Goal: Information Seeking & Learning: Learn about a topic

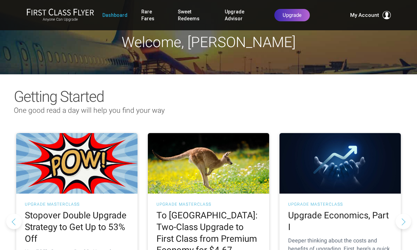
click at [109, 14] on link "Dashboard" at bounding box center [114, 15] width 25 height 12
click at [110, 17] on link "Dashboard" at bounding box center [114, 15] width 25 height 12
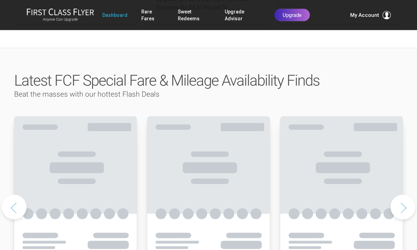
scroll to position [302, 0]
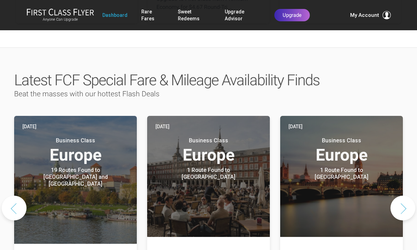
click at [405, 196] on button "Next slide" at bounding box center [402, 208] width 25 height 25
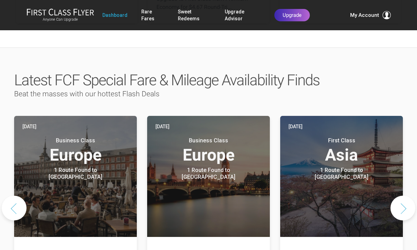
click at [405, 196] on button "Next slide" at bounding box center [402, 208] width 25 height 25
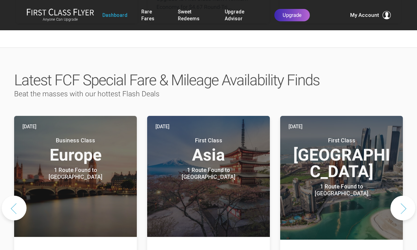
click at [405, 196] on button "Next slide" at bounding box center [402, 208] width 25 height 25
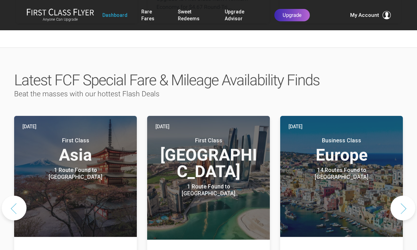
click at [404, 196] on button "Next slide" at bounding box center [402, 208] width 25 height 25
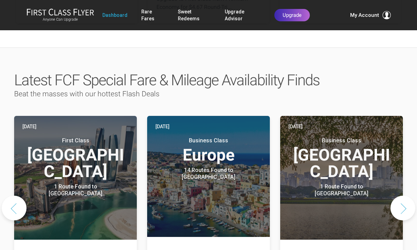
click at [404, 196] on button "Next slide" at bounding box center [402, 208] width 25 height 25
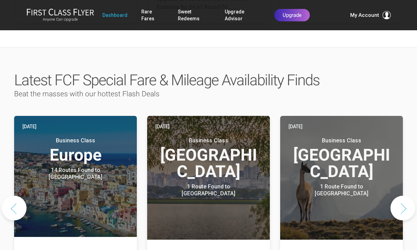
click at [405, 196] on button "Next slide" at bounding box center [402, 208] width 25 height 25
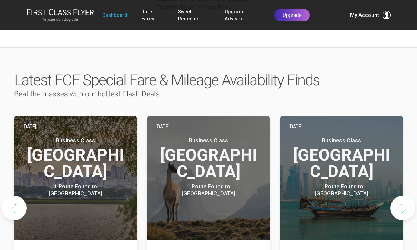
click at [405, 196] on button "Next slide" at bounding box center [402, 208] width 25 height 25
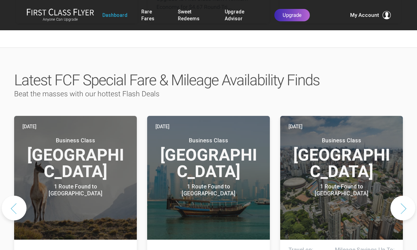
click at [405, 196] on button "Next slide" at bounding box center [402, 208] width 25 height 25
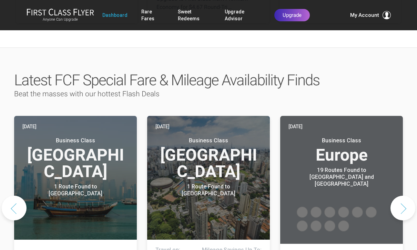
click at [406, 196] on button "Next slide" at bounding box center [402, 208] width 25 height 25
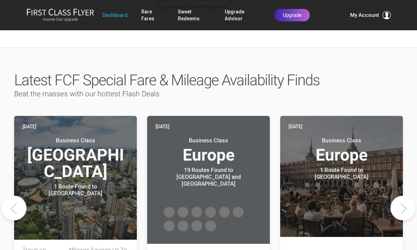
click at [404, 196] on button "Next slide" at bounding box center [402, 208] width 25 height 25
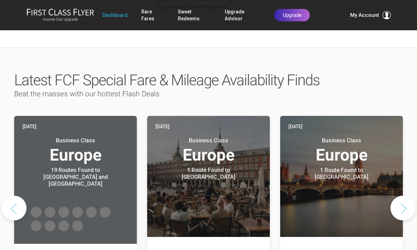
click at [405, 196] on button "Next slide" at bounding box center [402, 208] width 25 height 25
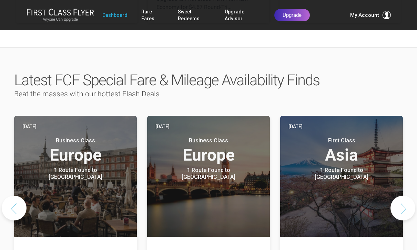
click at [404, 196] on button "Next slide" at bounding box center [402, 208] width 25 height 25
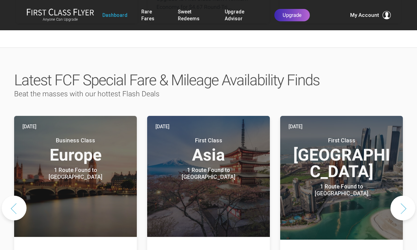
click at [403, 196] on button "Next slide" at bounding box center [402, 208] width 25 height 25
click at [398, 196] on button "Next slide" at bounding box center [402, 208] width 25 height 25
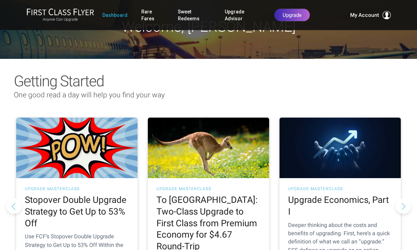
scroll to position [0, 0]
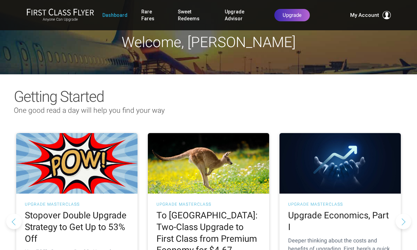
click at [145, 14] on link "Rare Fares" at bounding box center [152, 15] width 23 height 19
click at [184, 19] on link "Sweet Redeems" at bounding box center [194, 15] width 33 height 19
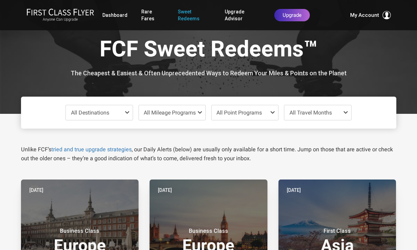
click at [164, 107] on span "All Mileage Programs" at bounding box center [172, 112] width 66 height 15
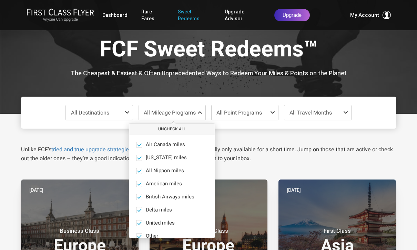
click at [165, 128] on button "Uncheck All" at bounding box center [171, 129] width 85 height 11
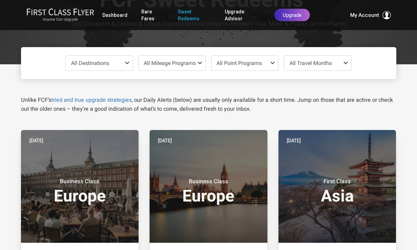
scroll to position [43, 0]
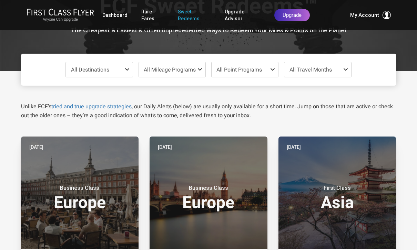
click at [152, 69] on span "All Mileage Programs" at bounding box center [170, 69] width 52 height 7
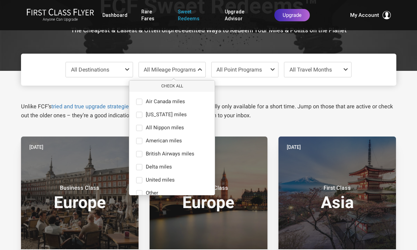
click at [141, 168] on span at bounding box center [139, 167] width 6 height 6
click at [0, 0] on input "Delta miles only" at bounding box center [0, 0] width 0 height 0
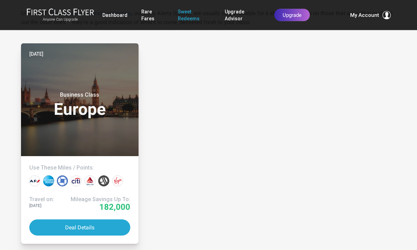
scroll to position [149, 0]
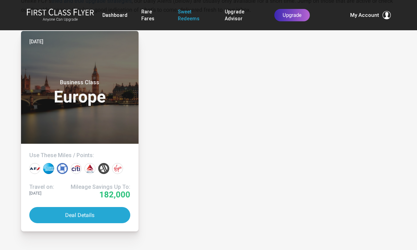
click at [79, 216] on button "Deal Details" at bounding box center [79, 215] width 101 height 16
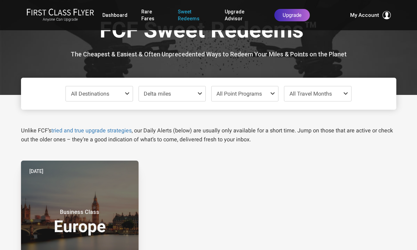
scroll to position [0, 0]
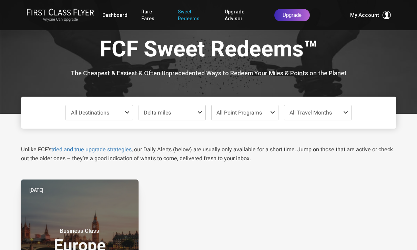
click at [268, 114] on span "All Point Programs" at bounding box center [245, 112] width 66 height 15
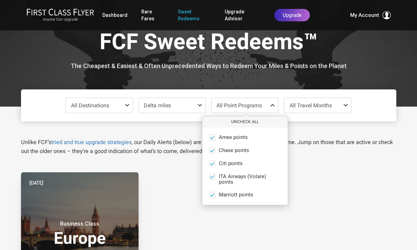
scroll to position [6, 0]
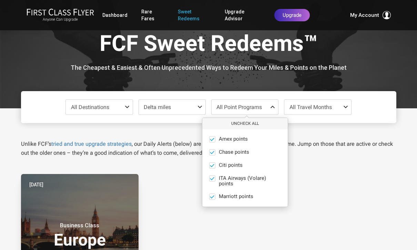
click at [250, 123] on button "Uncheck All" at bounding box center [244, 123] width 85 height 11
click at [214, 198] on span at bounding box center [212, 197] width 6 height 6
click at [0, 0] on input "Marriott points only" at bounding box center [0, 0] width 0 height 0
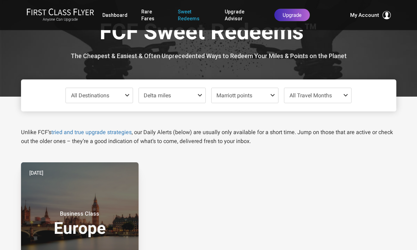
scroll to position [13, 0]
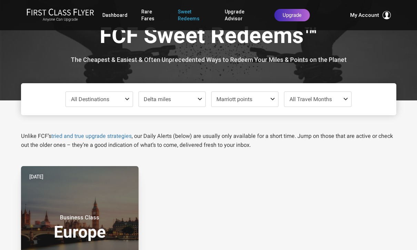
click at [337, 101] on span "All Travel Months" at bounding box center [317, 99] width 66 height 15
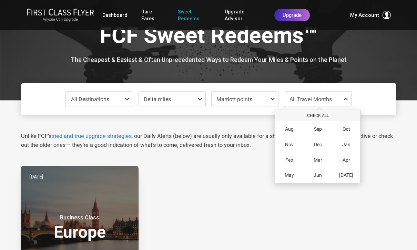
click at [350, 162] on div "Apr" at bounding box center [346, 161] width 29 height 16
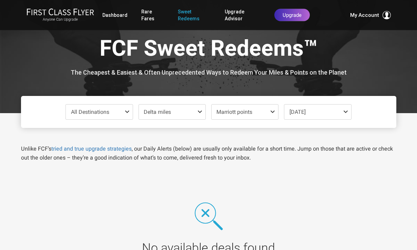
scroll to position [0, 0]
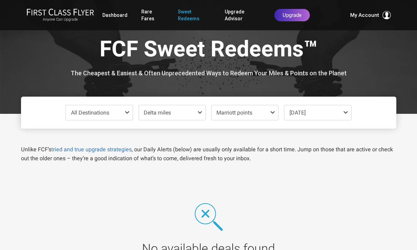
click at [268, 111] on span "Marriott points" at bounding box center [245, 112] width 66 height 15
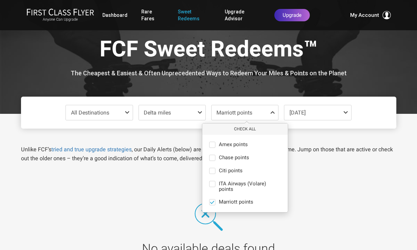
click at [256, 132] on button "Check All" at bounding box center [244, 129] width 85 height 11
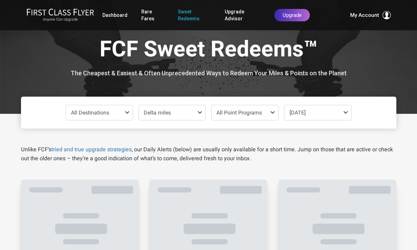
click at [158, 111] on span "Delta miles" at bounding box center [157, 113] width 27 height 7
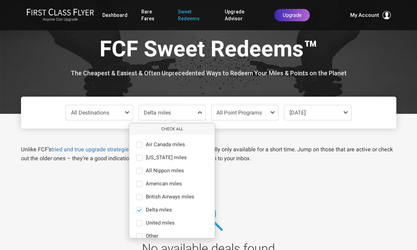
click at [166, 130] on button "Check All" at bounding box center [171, 129] width 85 height 11
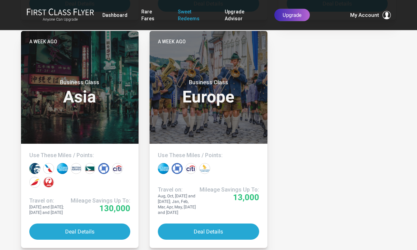
scroll to position [611, 0]
click at [181, 230] on button "Deal Details" at bounding box center [208, 232] width 101 height 16
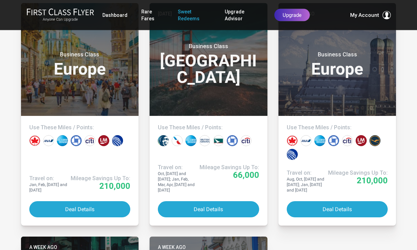
scroll to position [405, 0]
click at [174, 208] on button "Deal Details" at bounding box center [208, 210] width 101 height 16
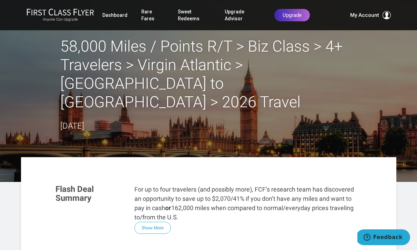
click at [184, 21] on link "Sweet Redeems" at bounding box center [194, 15] width 33 height 19
